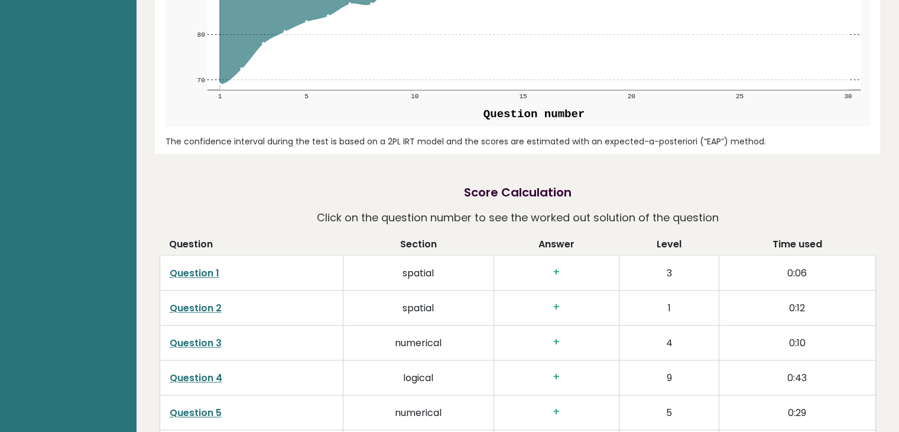
scroll to position [1607, 0]
click at [200, 267] on link "Question 1" at bounding box center [195, 274] width 50 height 14
click at [208, 302] on link "Question 2" at bounding box center [196, 309] width 52 height 14
click at [210, 267] on link "Question 1" at bounding box center [195, 274] width 50 height 14
click at [215, 302] on link "Question 2" at bounding box center [196, 309] width 52 height 14
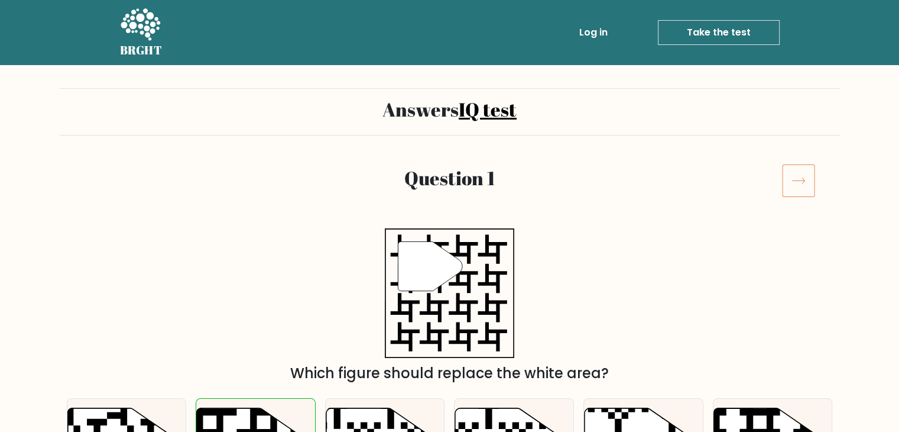
scroll to position [205, 0]
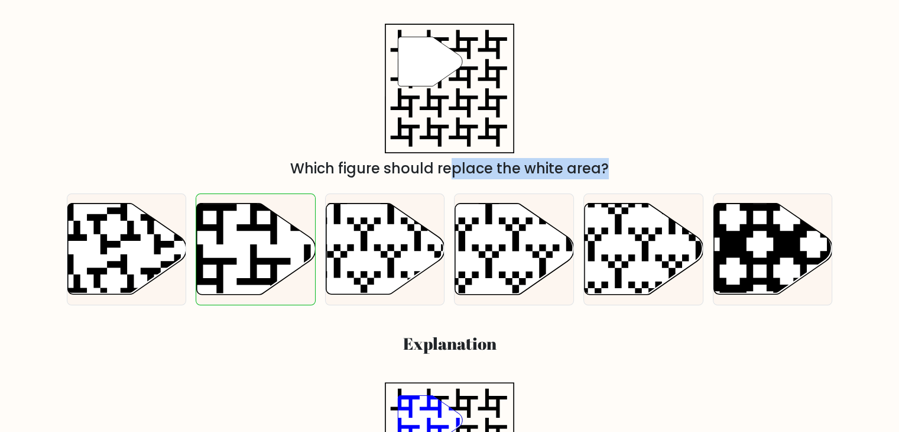
drag, startPoint x: 235, startPoint y: 257, endPoint x: 349, endPoint y: 164, distance: 146.6
click at [260, 261] on icon at bounding box center [290, 297] width 215 height 215
click at [450, 17] on input "b." at bounding box center [450, 14] width 1 height 6
radio input "true"
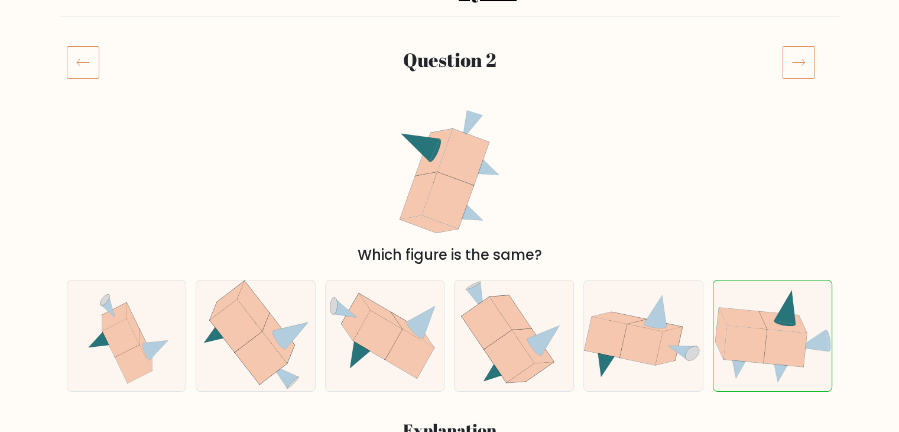
scroll to position [156, 0]
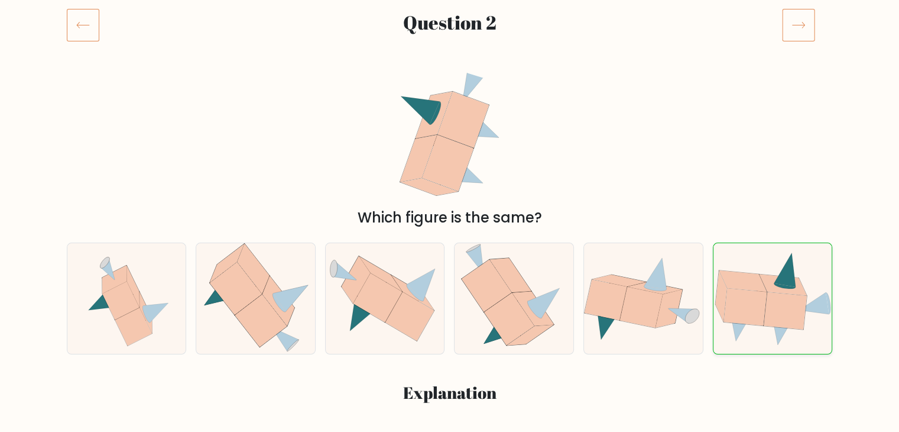
click at [766, 289] on icon at bounding box center [783, 284] width 48 height 21
click at [451, 66] on input "f." at bounding box center [450, 63] width 1 height 6
radio input "true"
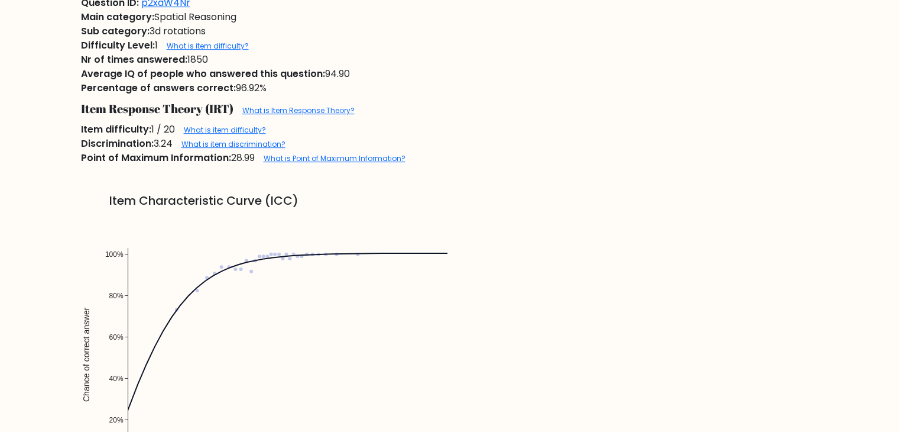
scroll to position [686, 0]
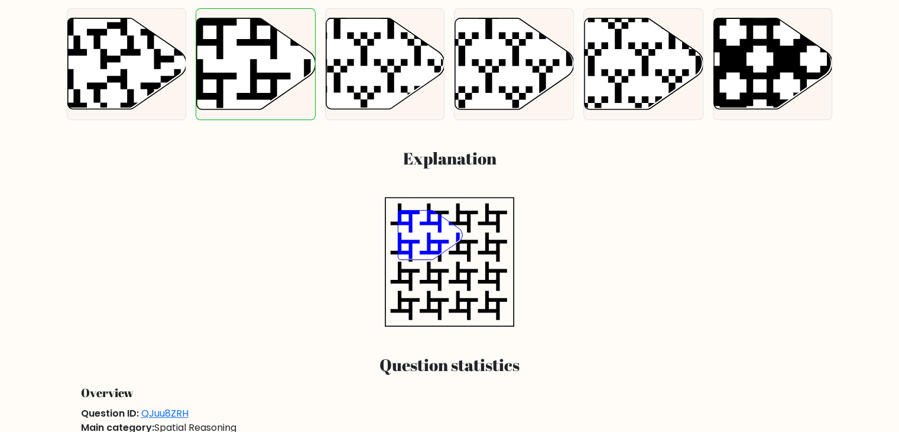
scroll to position [401, 0]
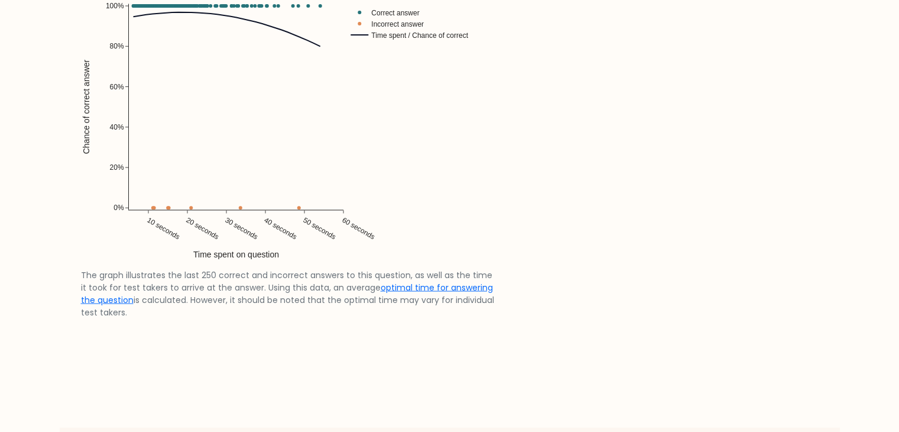
scroll to position [2221, 0]
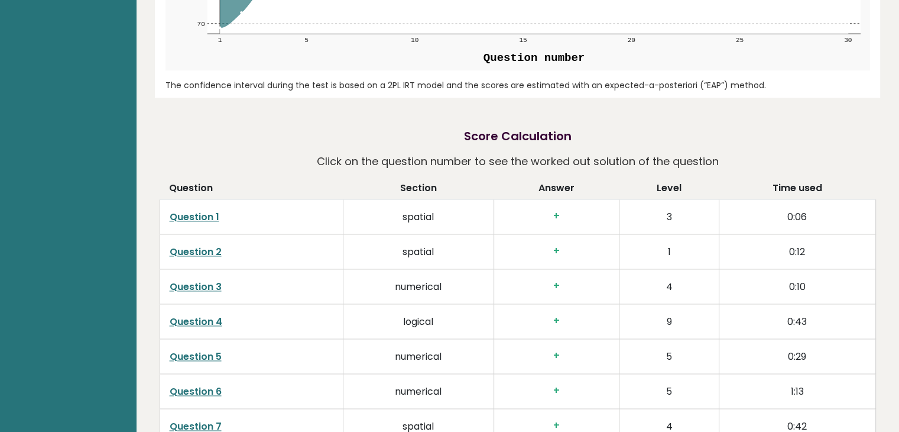
scroll to position [1665, 0]
click at [213, 278] on link "Question 3" at bounding box center [196, 285] width 52 height 14
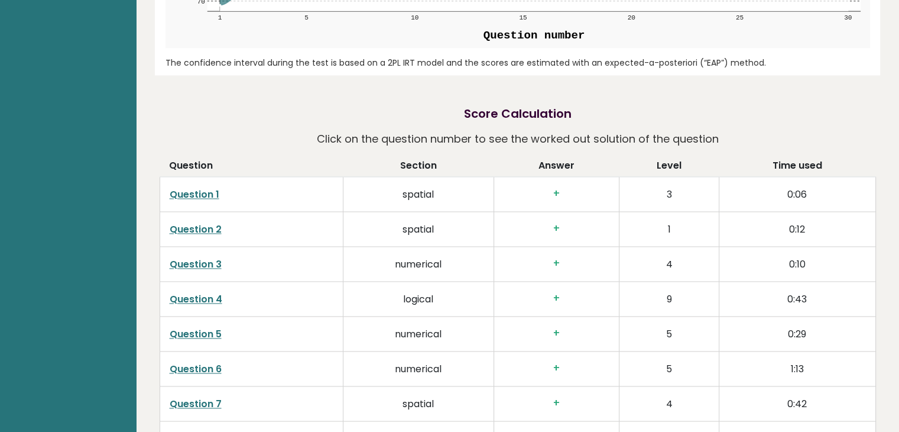
click at [203, 292] on link "Question 4" at bounding box center [196, 299] width 53 height 14
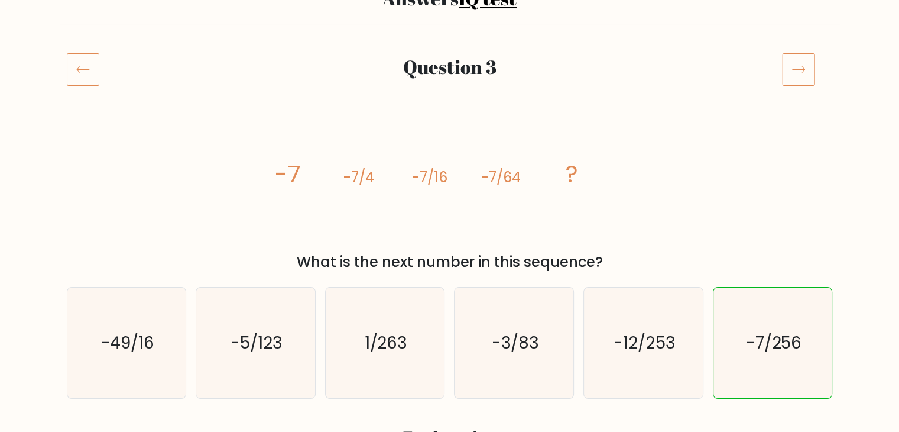
scroll to position [158, 0]
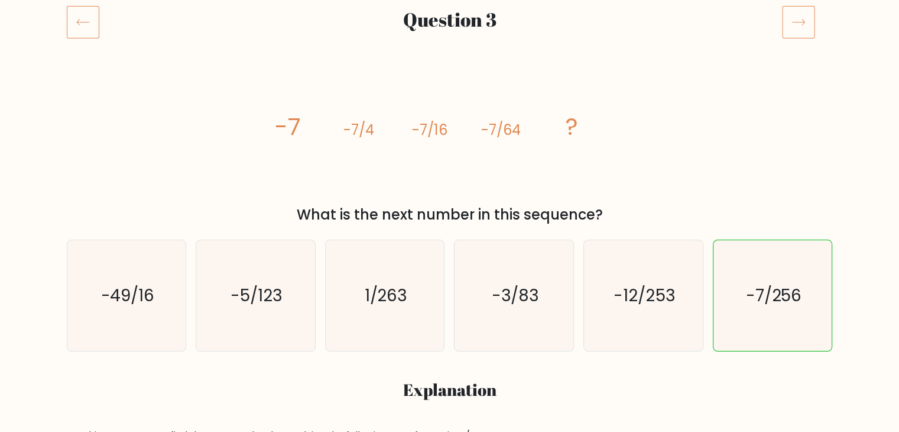
click at [376, 131] on icon "image/svg+xml -7 -7/4 -7/16 -7/64 ?" at bounding box center [450, 134] width 355 height 129
click at [367, 127] on tspan "-7/4" at bounding box center [359, 130] width 31 height 20
click at [452, 128] on icon "image/svg+xml -7 -7/4 -7/16 -7/64 ?" at bounding box center [450, 134] width 355 height 129
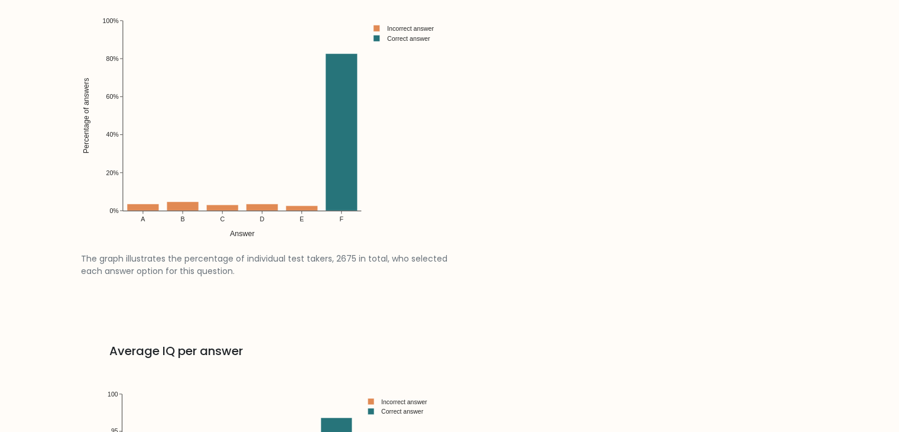
scroll to position [1547, 0]
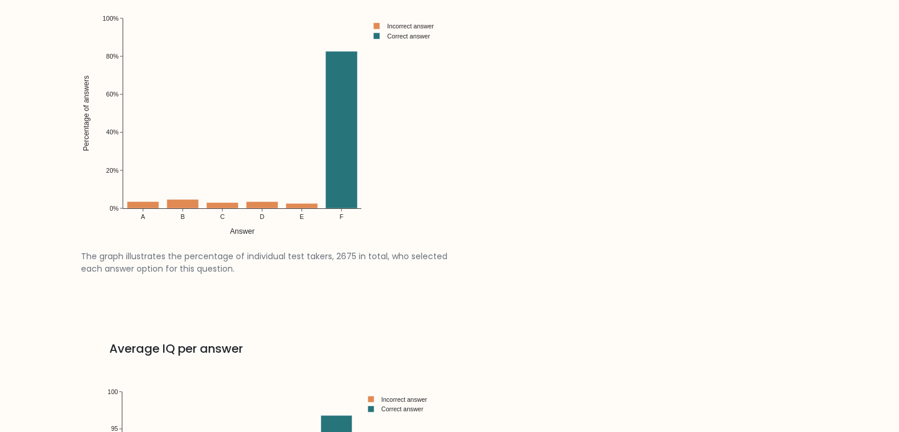
click at [571, 245] on link "Percentage per answer The graph illustrates the percentage of individual test t…" at bounding box center [450, 126] width 752 height 374
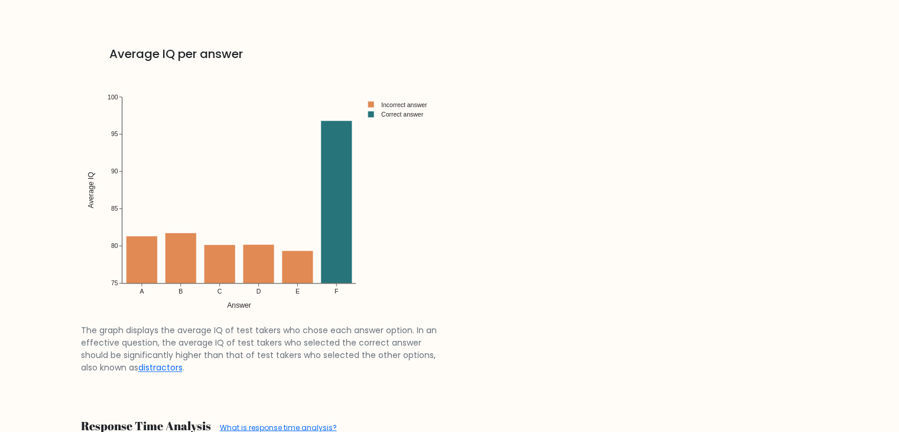
scroll to position [1854, 0]
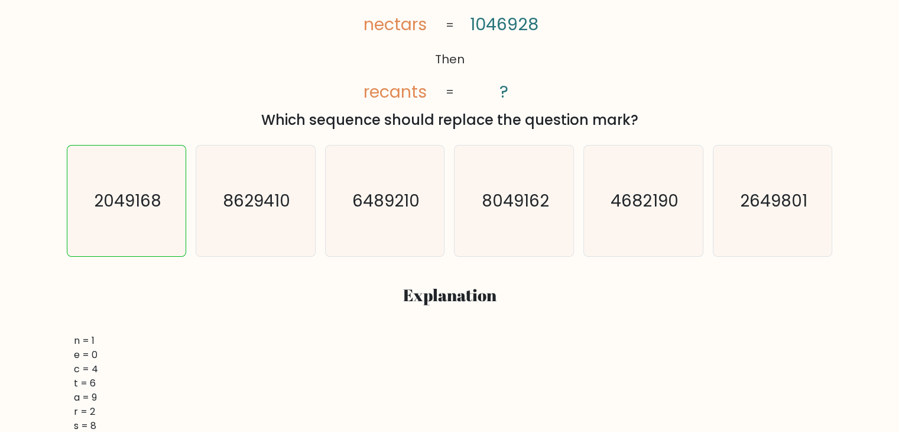
scroll to position [272, 0]
